Goal: Task Accomplishment & Management: Use online tool/utility

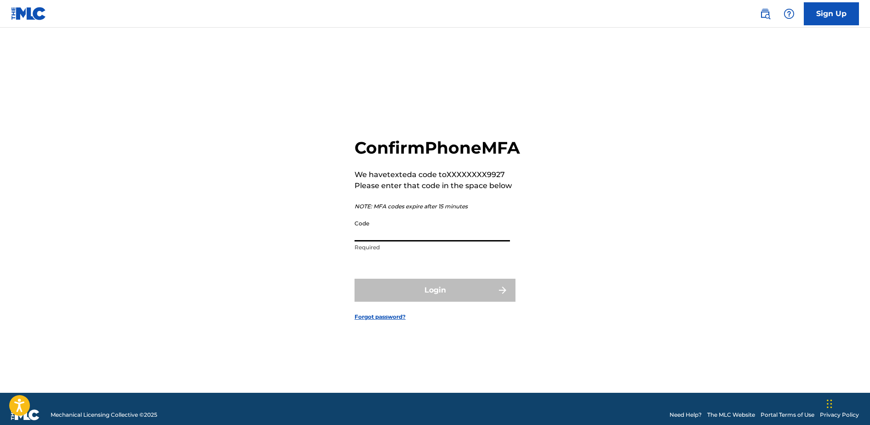
click at [378, 241] on input "Code" at bounding box center [431, 228] width 155 height 26
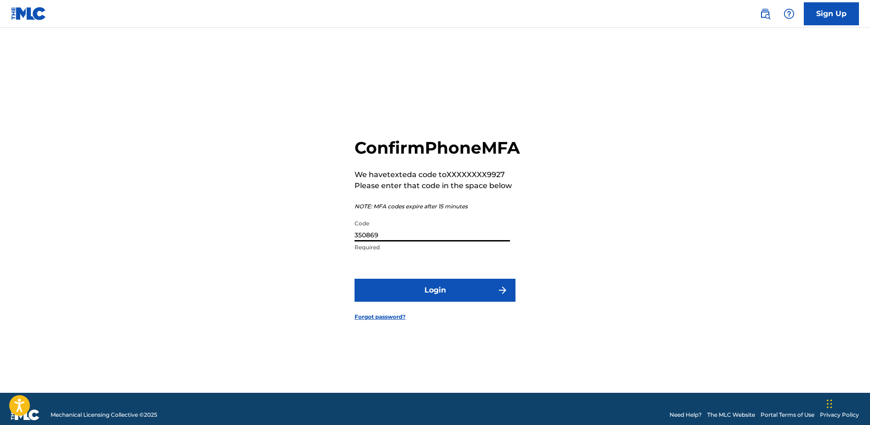
type input "350869"
click at [435, 300] on button "Login" at bounding box center [434, 290] width 161 height 23
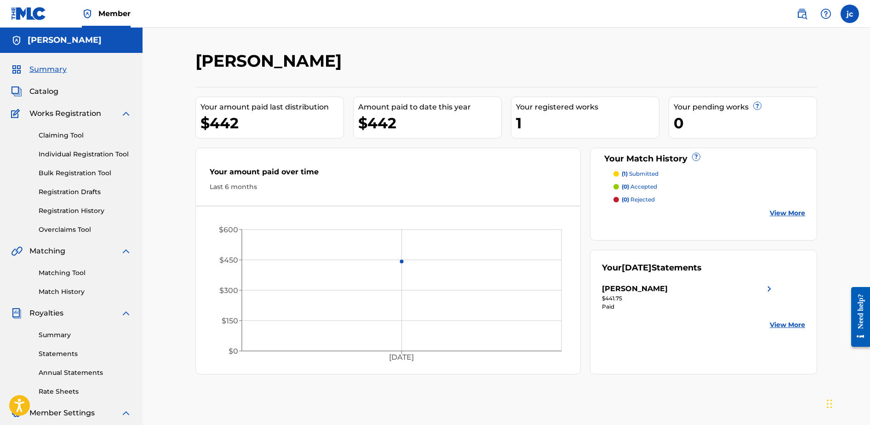
click at [780, 326] on link "View More" at bounding box center [786, 325] width 35 height 10
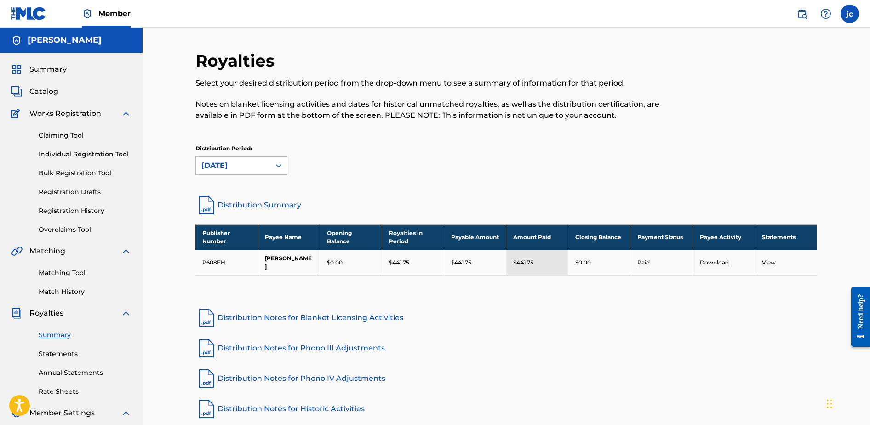
click at [766, 263] on link "View" at bounding box center [769, 262] width 14 height 7
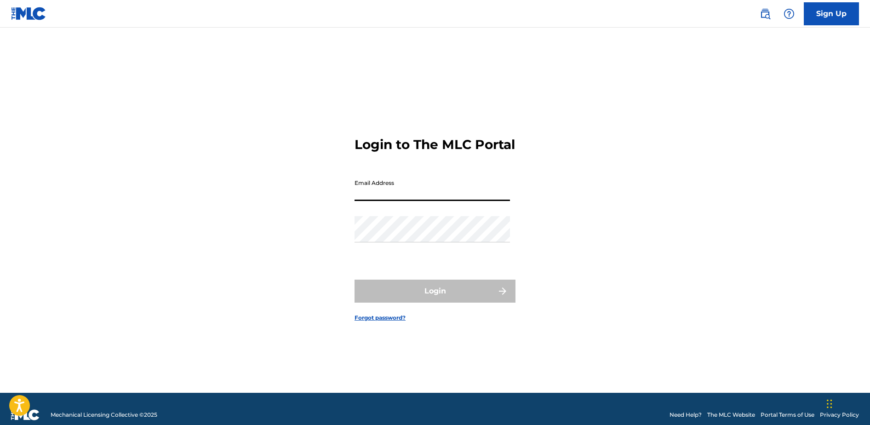
type input "[EMAIL_ADDRESS][DOMAIN_NAME]"
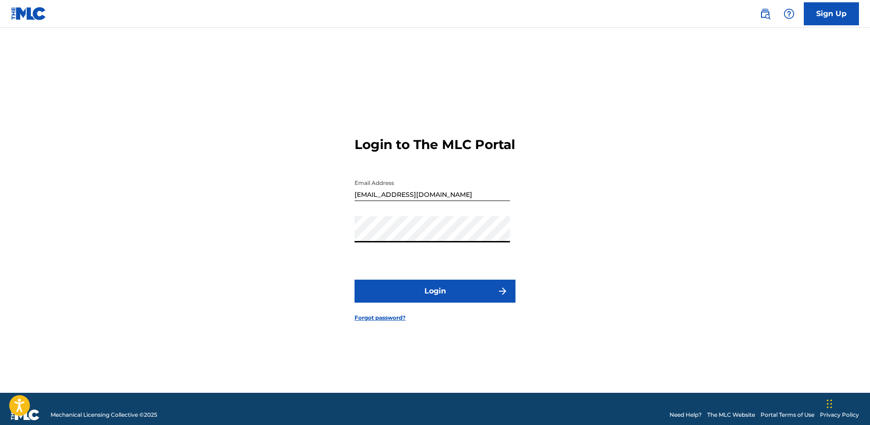
click at [428, 301] on button "Login" at bounding box center [434, 290] width 161 height 23
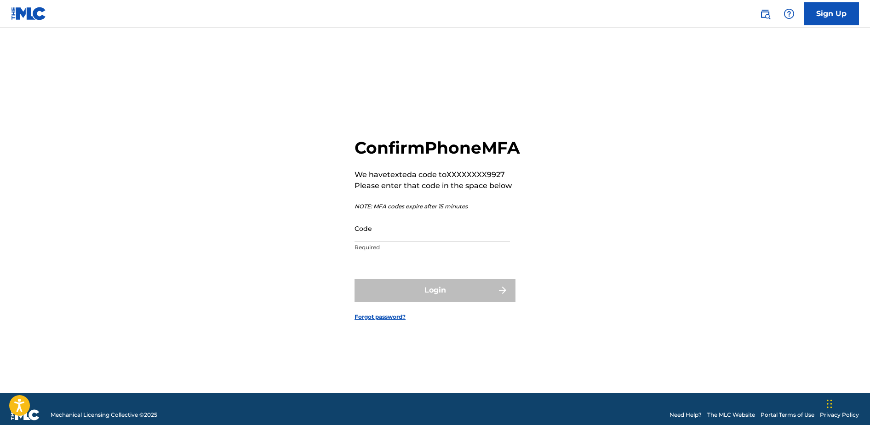
click at [384, 241] on input "Code" at bounding box center [431, 228] width 155 height 26
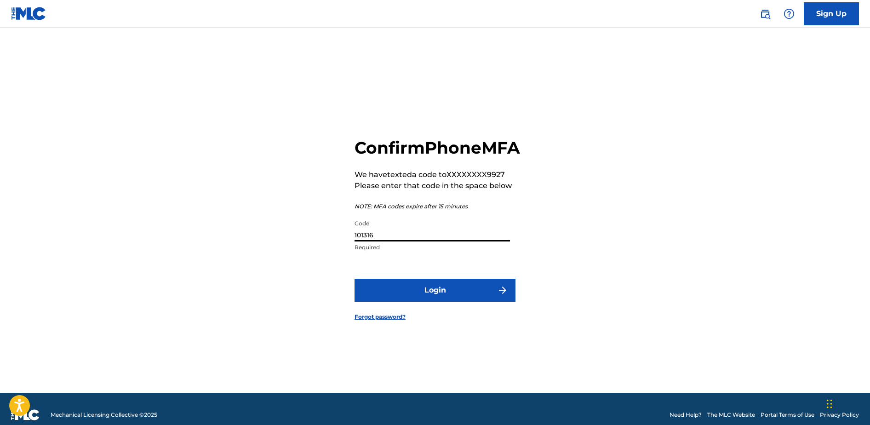
type input "101316"
click at [435, 300] on button "Login" at bounding box center [434, 290] width 161 height 23
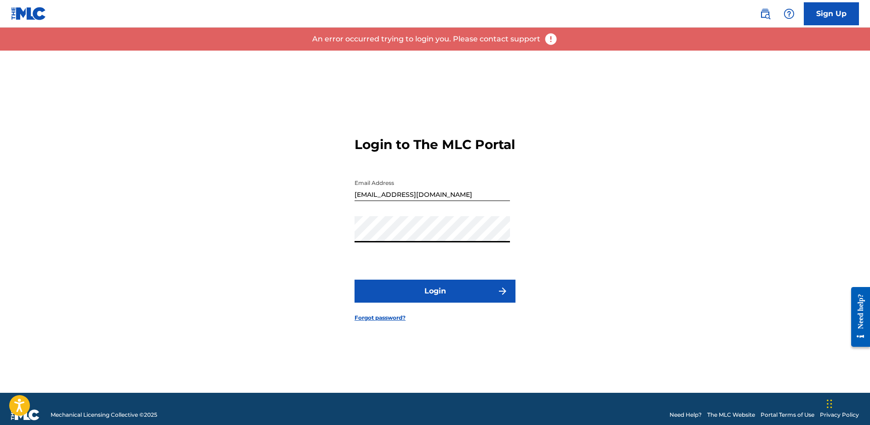
click at [425, 298] on button "Login" at bounding box center [434, 290] width 161 height 23
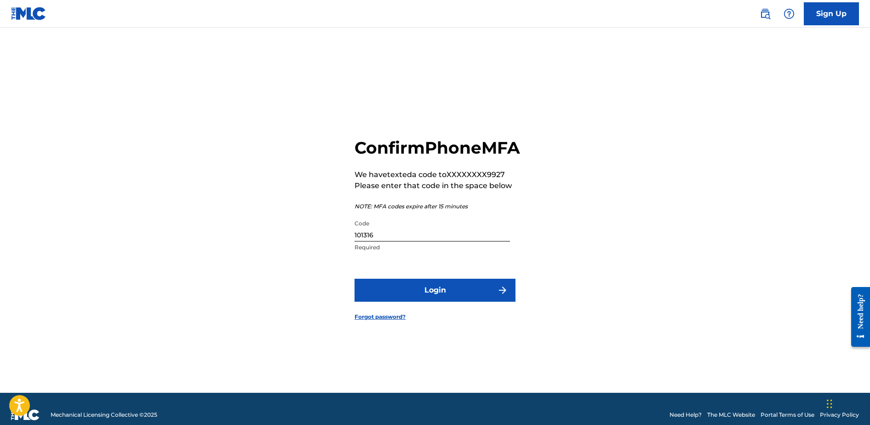
scroll to position [1, 0]
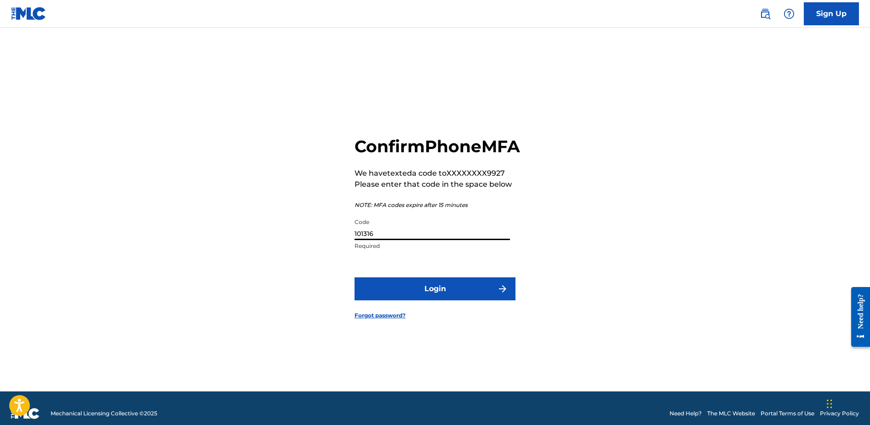
click at [387, 240] on input "101316" at bounding box center [431, 227] width 155 height 26
type input "467049"
click at [435, 299] on button "Login" at bounding box center [434, 288] width 161 height 23
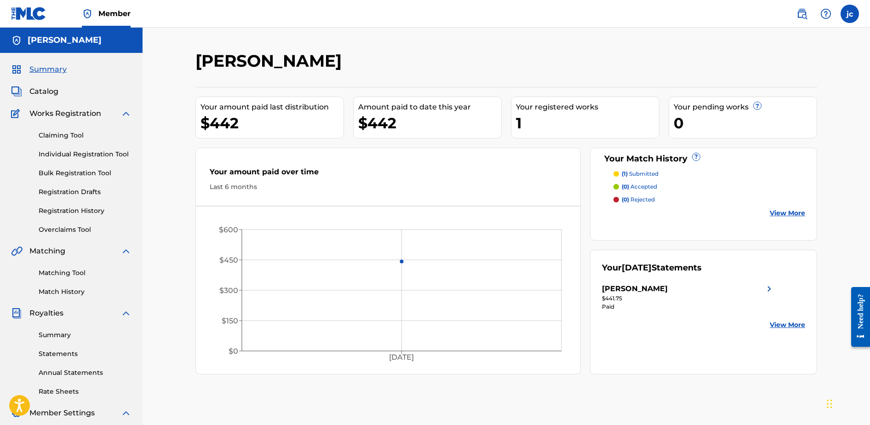
click at [781, 324] on link "View More" at bounding box center [786, 325] width 35 height 10
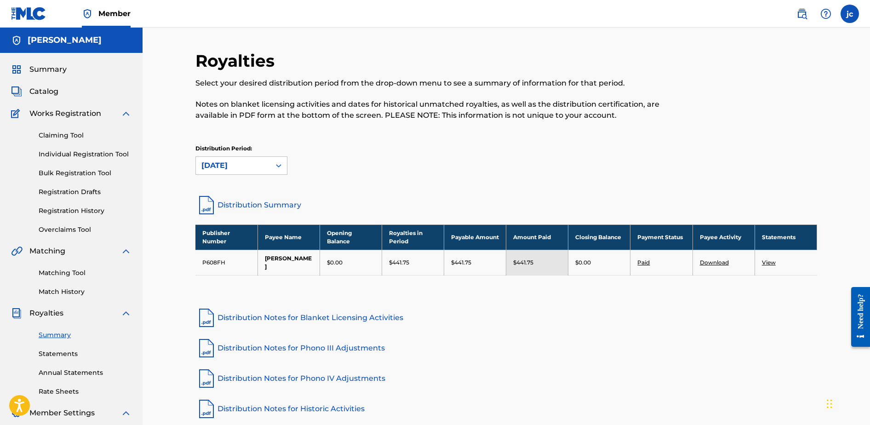
click at [768, 264] on link "View" at bounding box center [769, 262] width 14 height 7
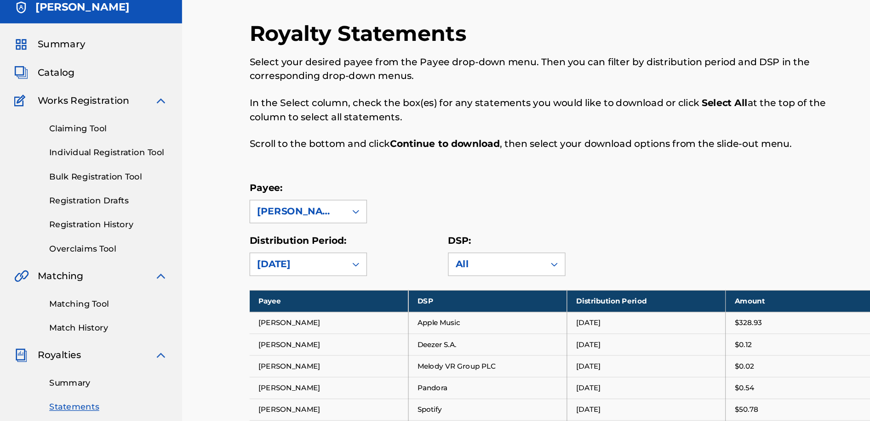
click at [62, 131] on link "Claiming Tool" at bounding box center [85, 136] width 93 height 10
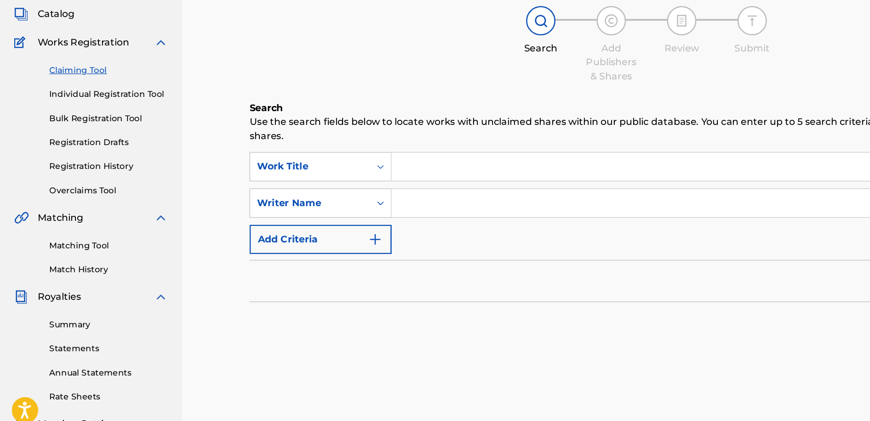
click at [86, 268] on link "Matching Tool" at bounding box center [85, 273] width 93 height 10
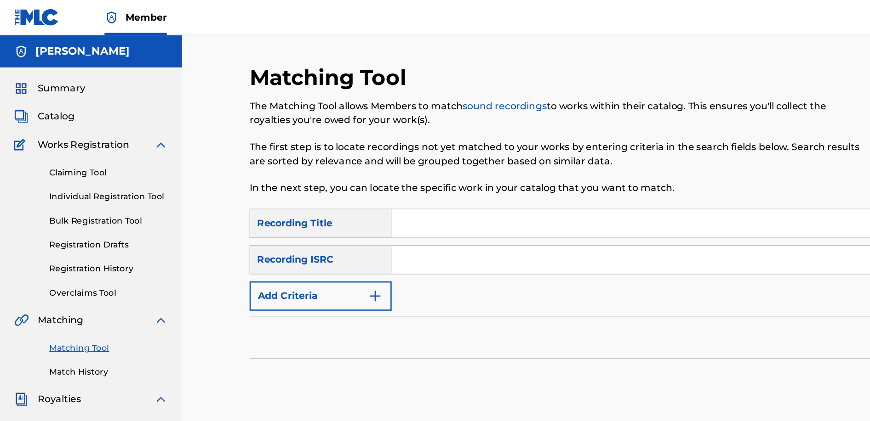
click at [55, 71] on span "Summary" at bounding box center [47, 69] width 37 height 11
